Goal: Find specific page/section: Find specific page/section

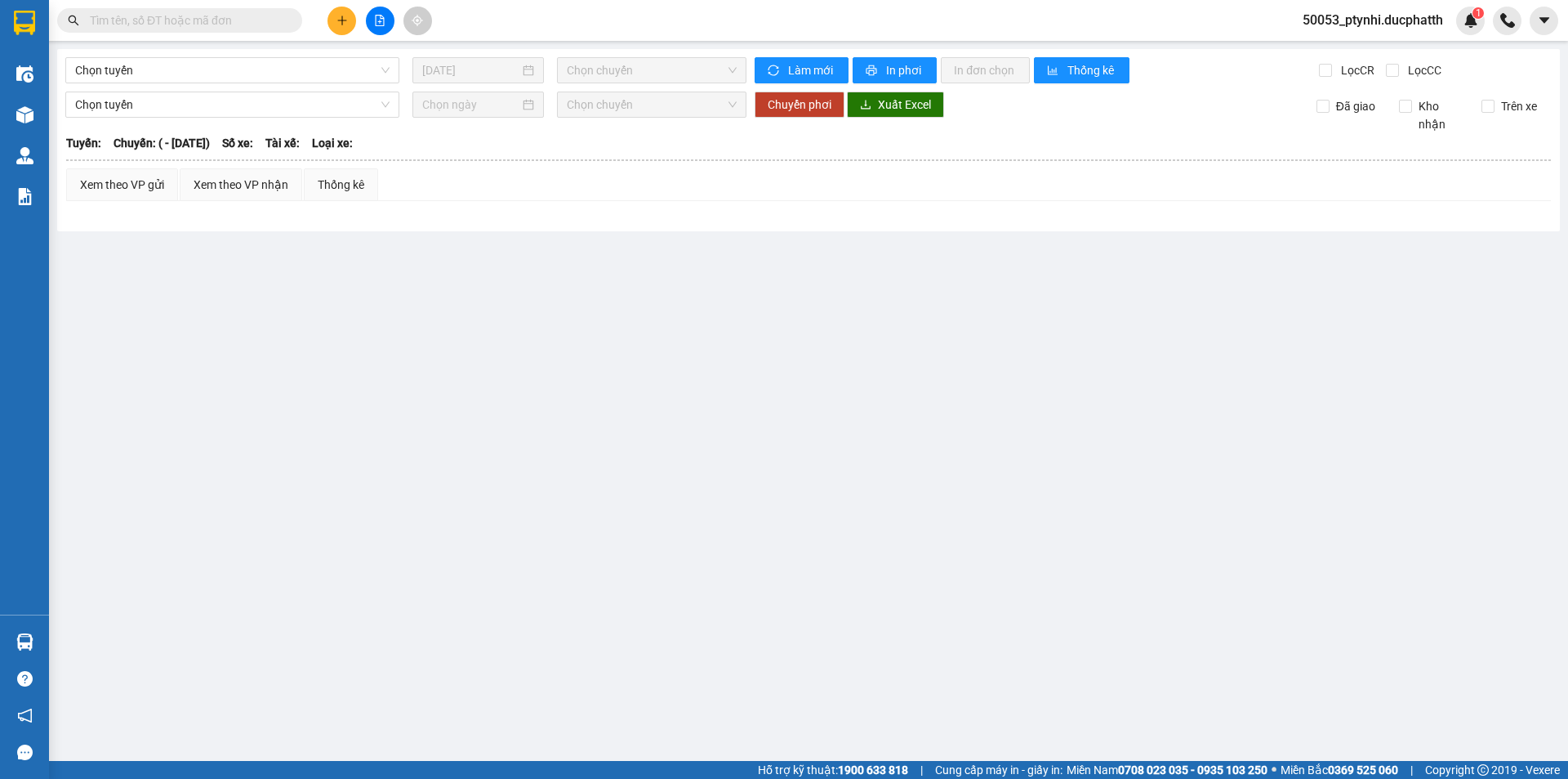
type input "[DATE]"
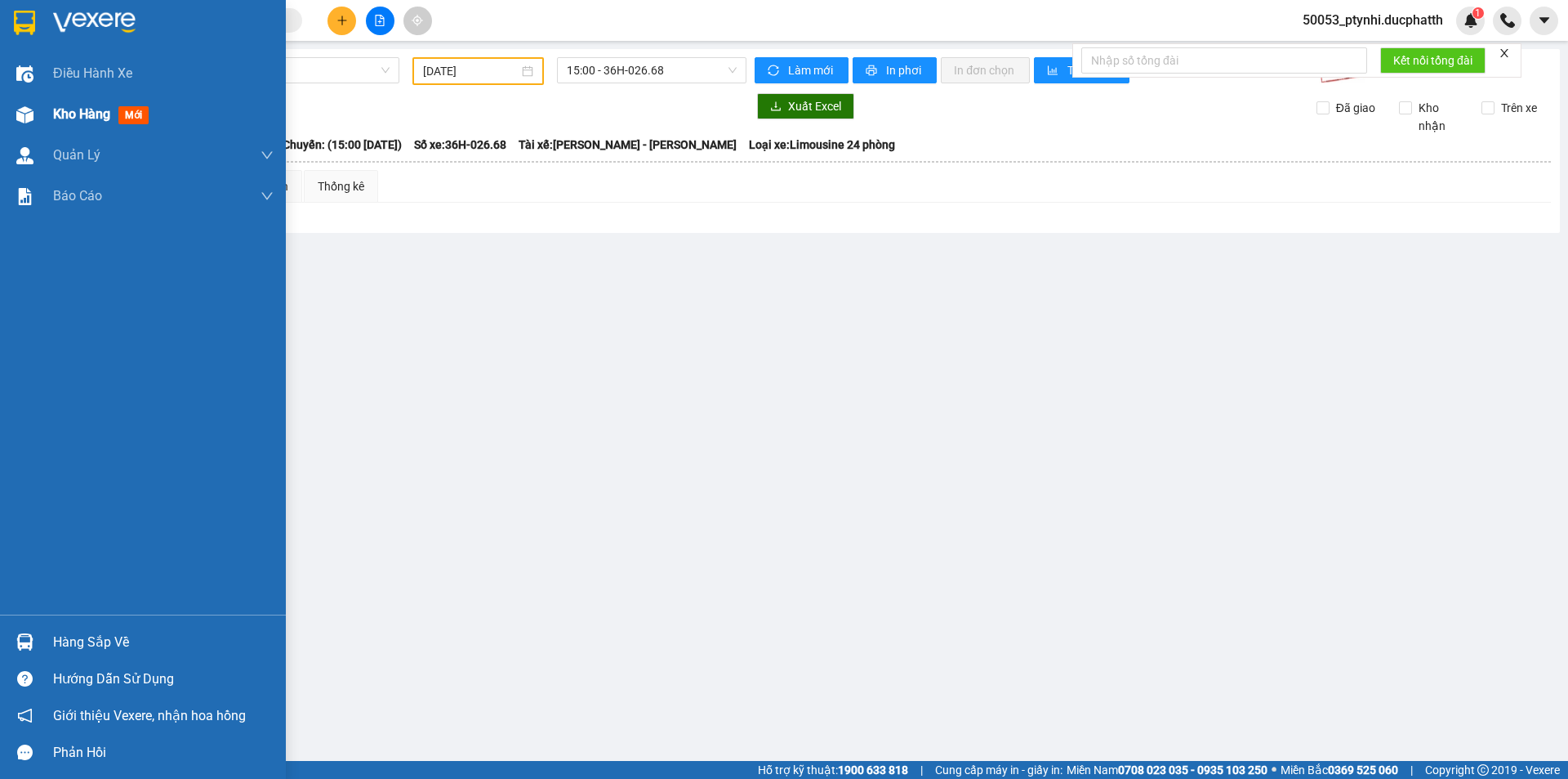
click at [31, 114] on img at bounding box center [24, 114] width 17 height 17
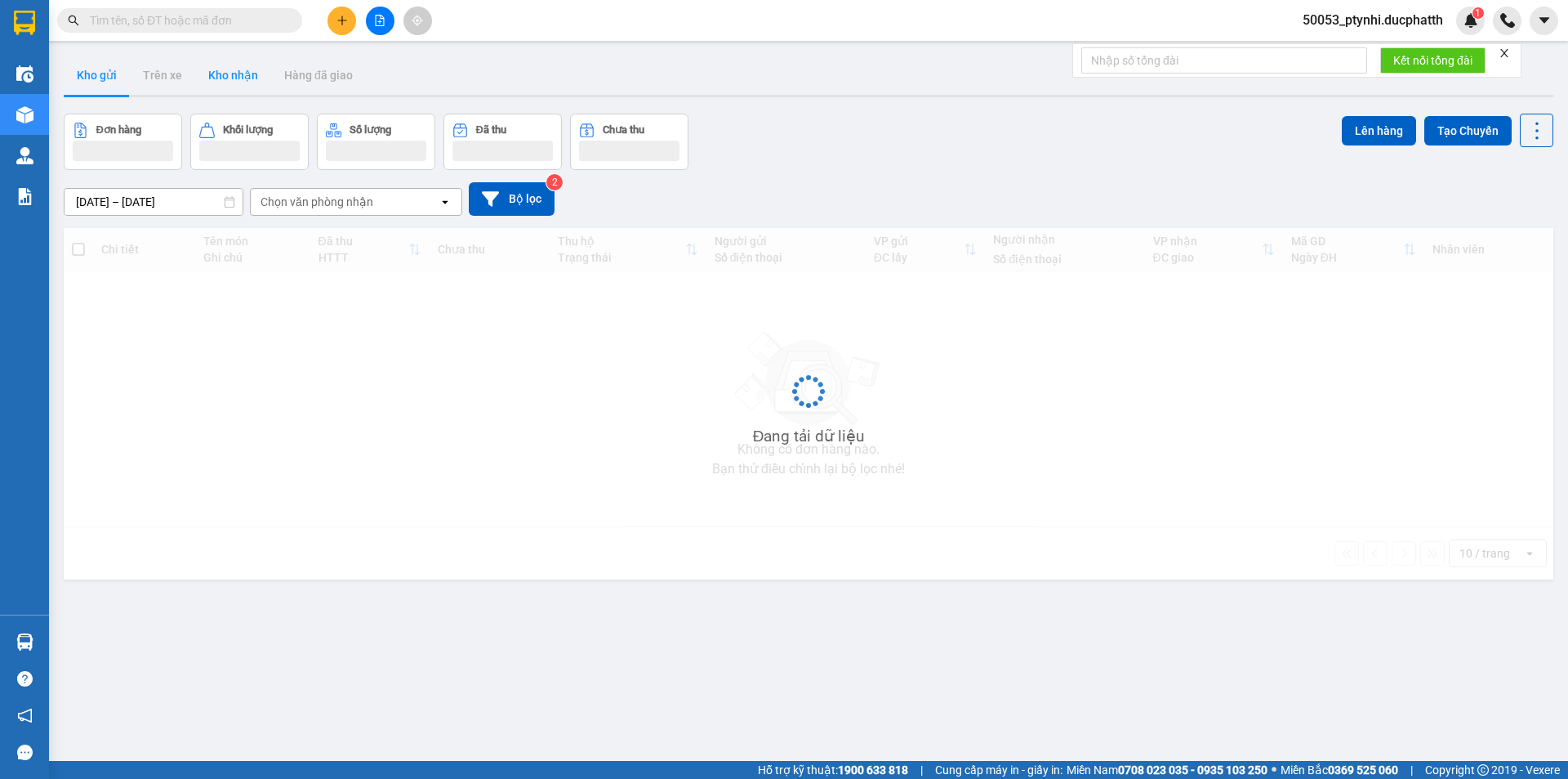
click at [236, 81] on button "Kho nhận" at bounding box center [233, 75] width 76 height 40
